Goal: Task Accomplishment & Management: Use online tool/utility

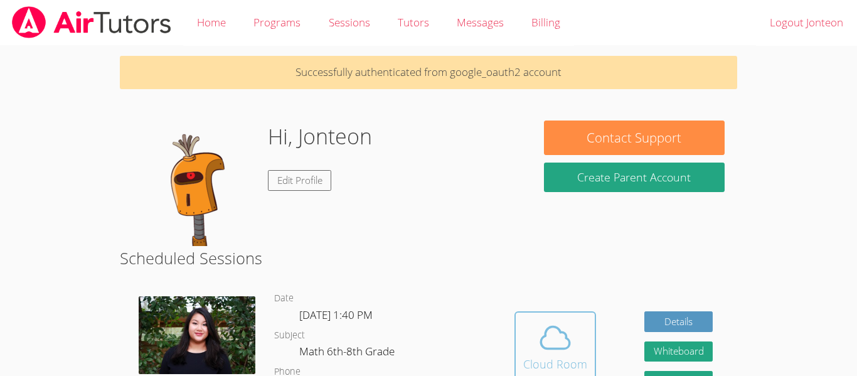
click at [519, 351] on button "Cloud Room" at bounding box center [555, 346] width 82 height 70
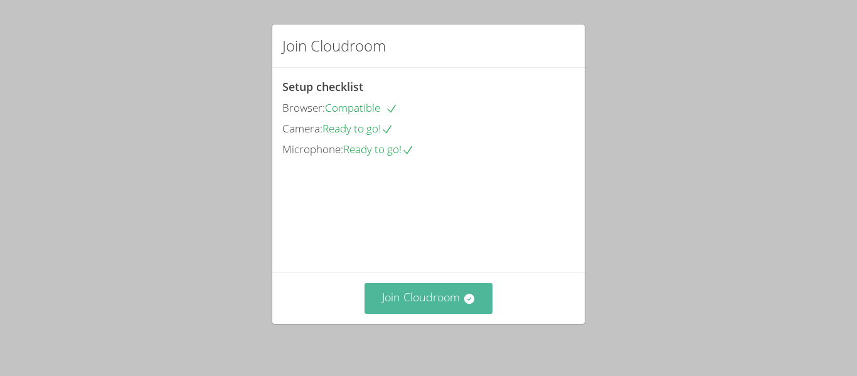
click at [428, 309] on button "Join Cloudroom" at bounding box center [428, 298] width 129 height 31
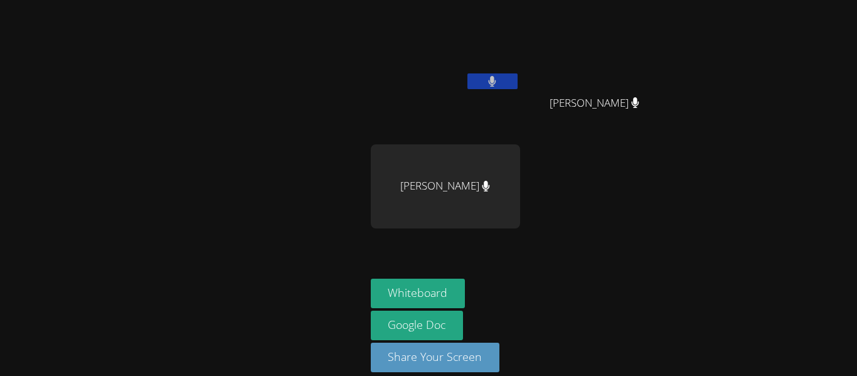
click at [497, 85] on button at bounding box center [492, 81] width 50 height 16
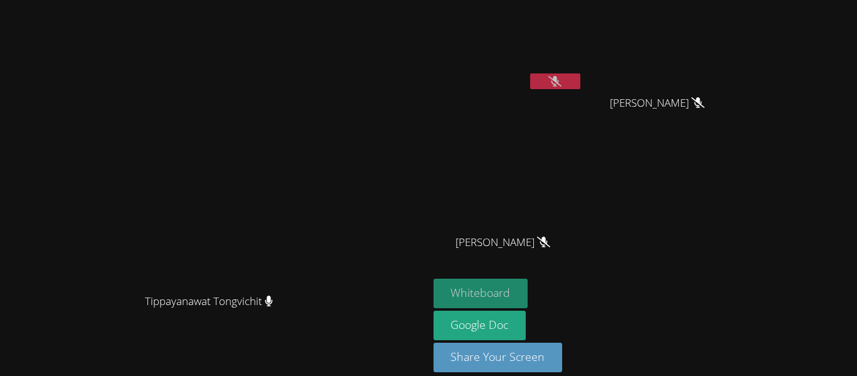
click at [528, 287] on button "Whiteboard" at bounding box center [480, 292] width 95 height 29
